Goal: Find specific page/section

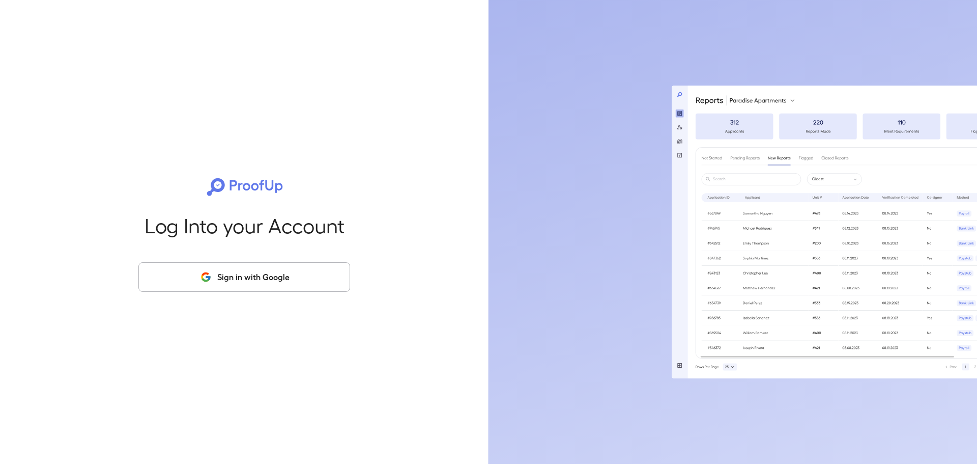
click at [233, 275] on button "Sign in with Google" at bounding box center [244, 277] width 212 height 30
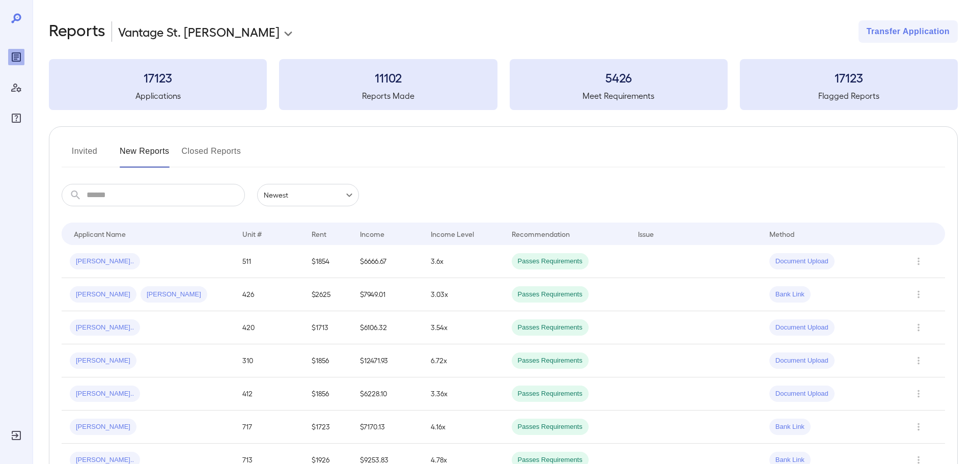
click at [86, 154] on button "Invited" at bounding box center [85, 155] width 46 height 24
